Goal: Find specific page/section: Find specific page/section

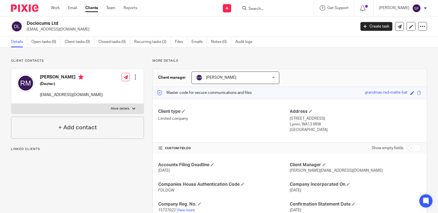
click at [284, 9] on input "Search" at bounding box center [273, 9] width 50 height 5
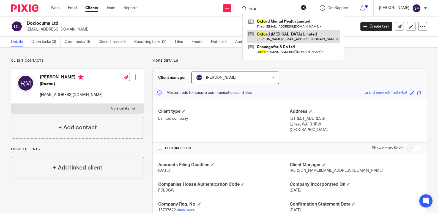
type input "oxfo"
click at [283, 35] on link at bounding box center [293, 36] width 93 height 13
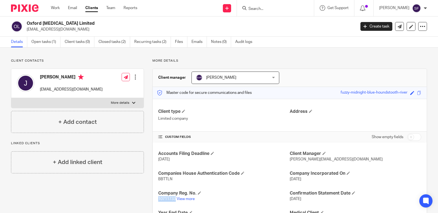
drag, startPoint x: 175, startPoint y: 201, endPoint x: 158, endPoint y: 199, distance: 17.2
click at [158, 199] on p "10711733 View more" at bounding box center [224, 199] width 132 height 6
copy span "10711733"
drag, startPoint x: 172, startPoint y: 178, endPoint x: 159, endPoint y: 178, distance: 12.7
click at [159, 178] on p "BBTTLN" at bounding box center [224, 179] width 132 height 6
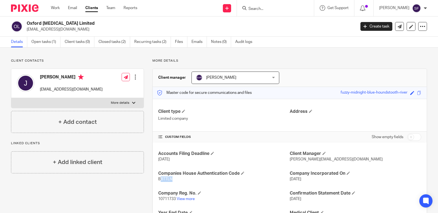
drag, startPoint x: 159, startPoint y: 178, endPoint x: 173, endPoint y: 180, distance: 14.4
click at [171, 180] on p "BBTTLN" at bounding box center [224, 179] width 132 height 6
drag, startPoint x: 172, startPoint y: 177, endPoint x: 163, endPoint y: 177, distance: 8.8
click at [163, 177] on p "BBTTLN" at bounding box center [224, 179] width 132 height 6
drag, startPoint x: 163, startPoint y: 177, endPoint x: 158, endPoint y: 177, distance: 5.0
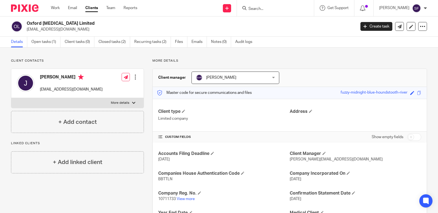
click at [159, 177] on span "BBTTLN" at bounding box center [165, 179] width 14 height 4
drag, startPoint x: 175, startPoint y: 179, endPoint x: 153, endPoint y: 178, distance: 21.7
click at [153, 178] on div "Accounts Filing Deadline [DATE] Client Manager [PERSON_NAME][EMAIL_ADDRESS][DOM…" at bounding box center [290, 186] width 274 height 87
drag, startPoint x: 153, startPoint y: 178, endPoint x: 162, endPoint y: 178, distance: 9.4
copy span "BBTTLN"
